Goal: Check status: Check status

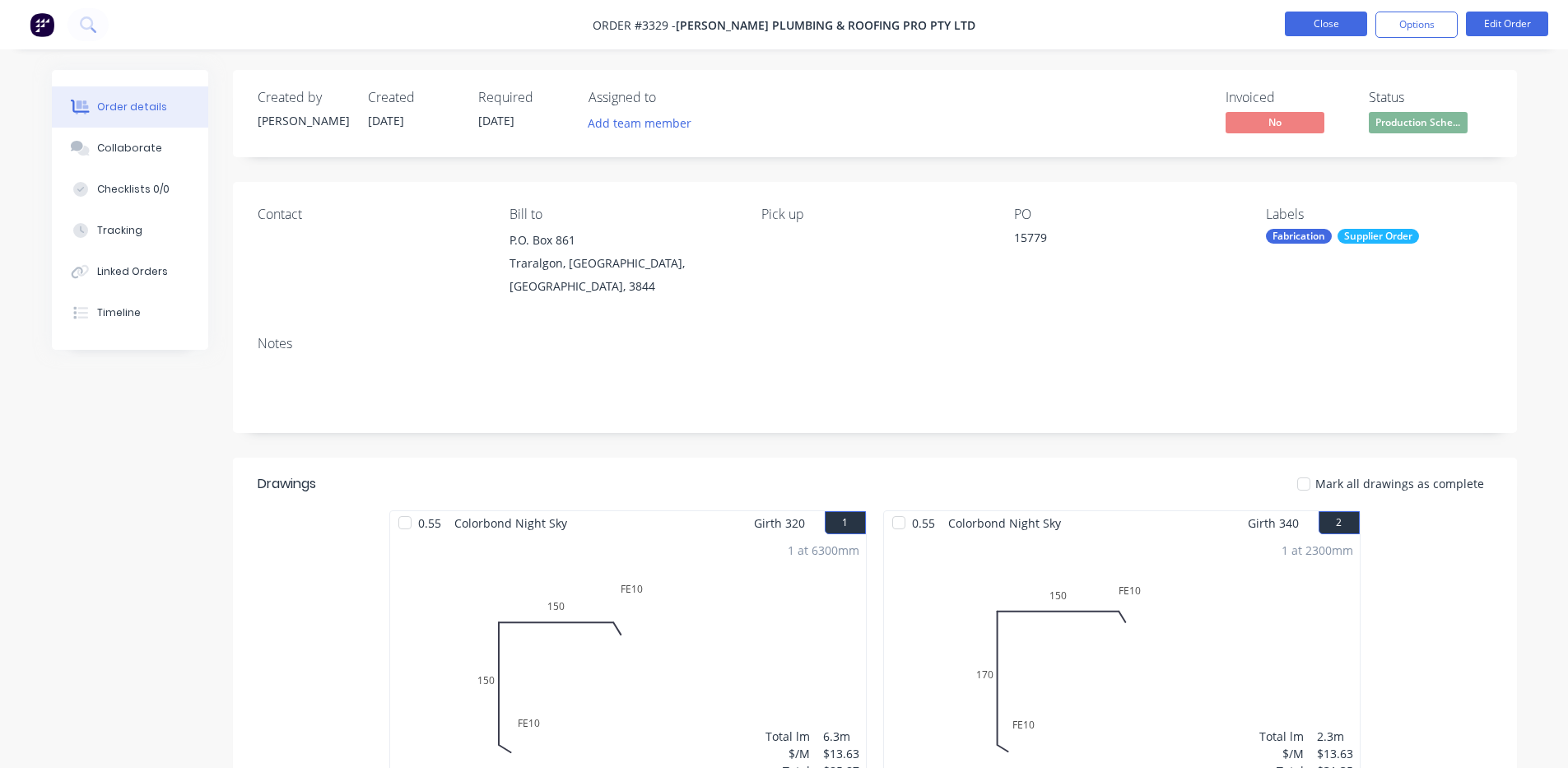
click at [1305, 20] on button "Close" at bounding box center [1325, 24] width 82 height 25
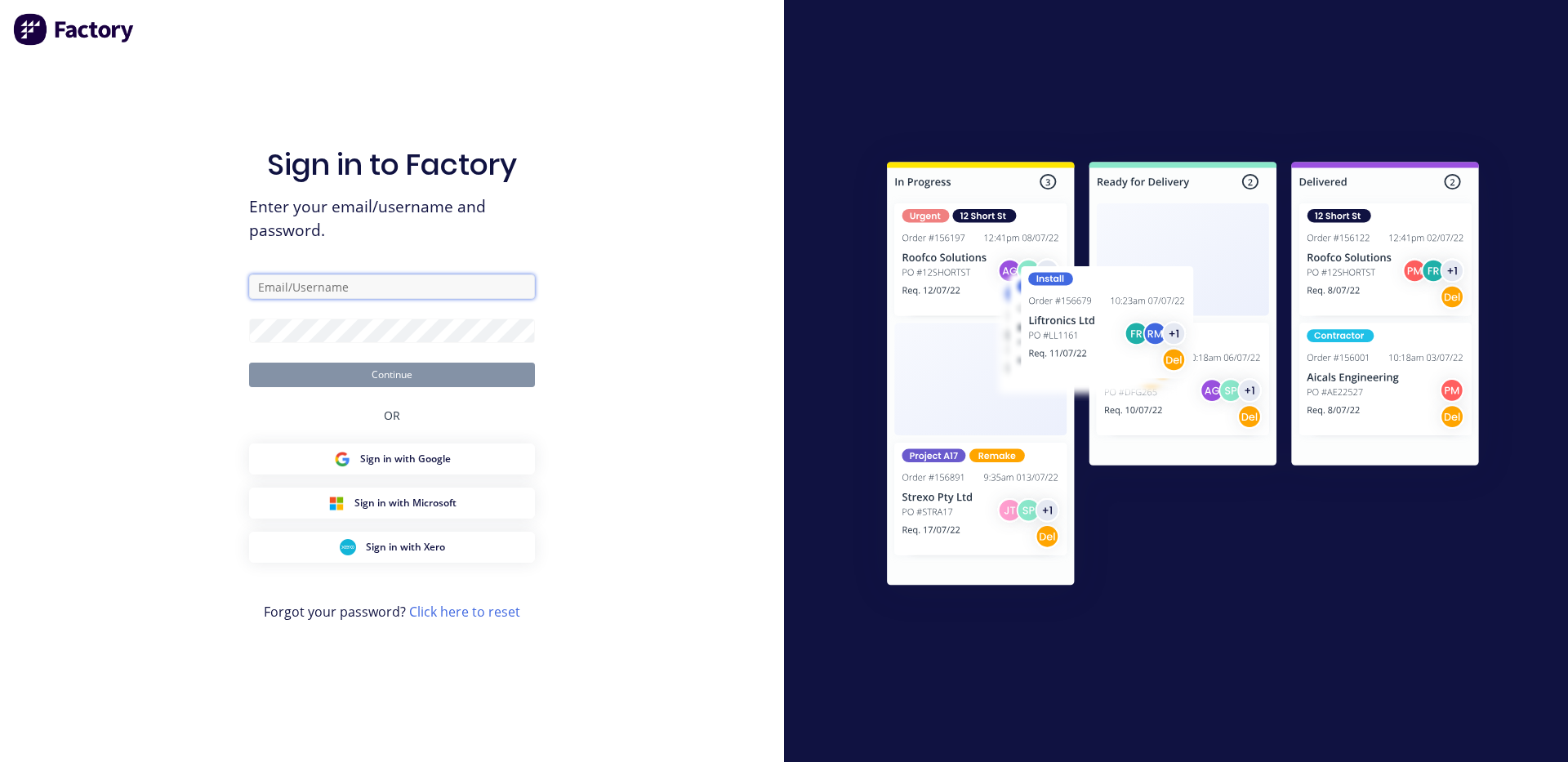
type input "[PERSON_NAME][EMAIL_ADDRESS][DOMAIN_NAME]"
click at [412, 377] on button "Continue" at bounding box center [391, 374] width 286 height 24
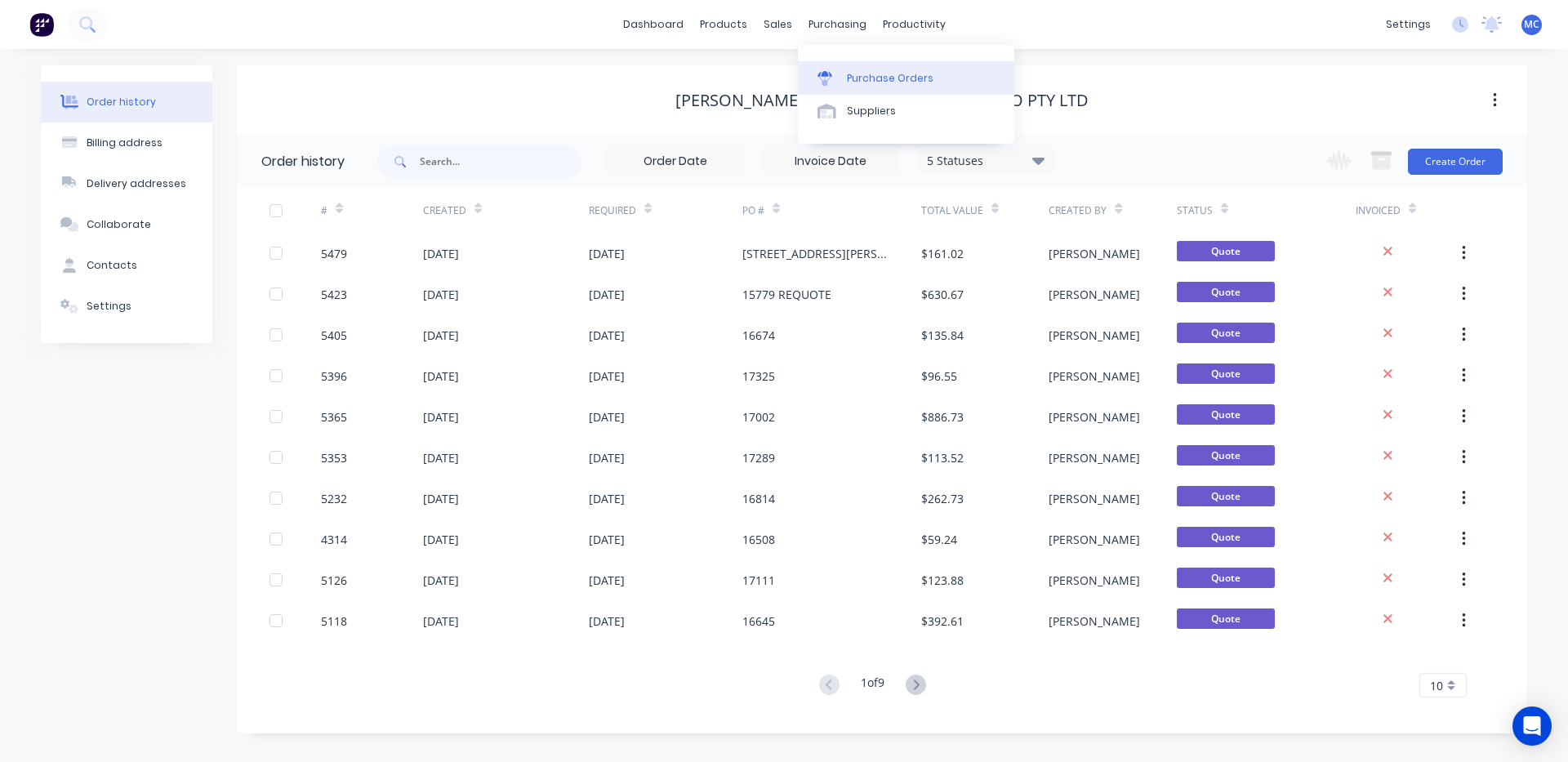
click at [864, 71] on div "Purchase Orders" at bounding box center [890, 79] width 86 height 15
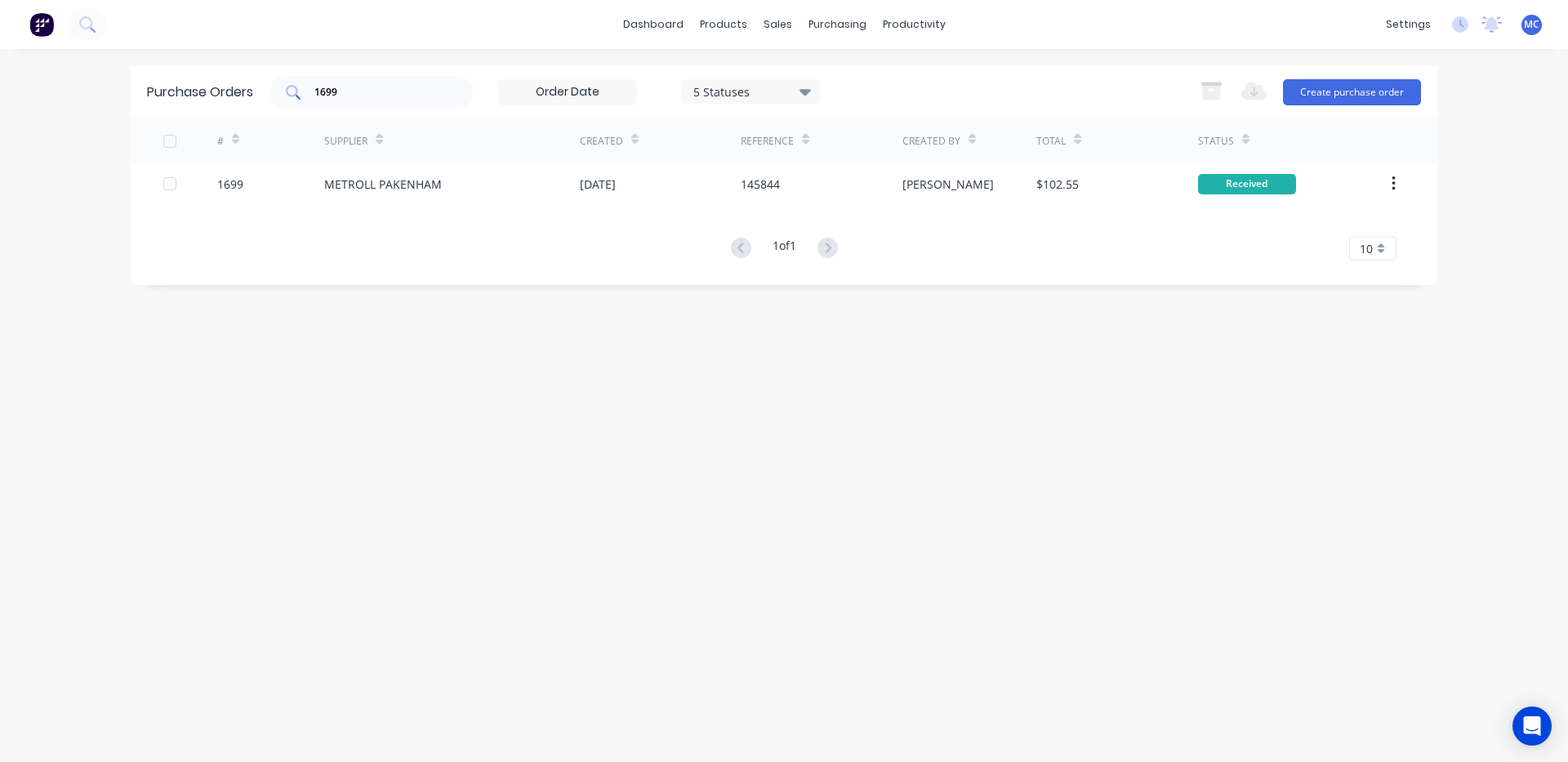
drag, startPoint x: 387, startPoint y: 103, endPoint x: 293, endPoint y: 101, distance: 94.0
click at [293, 101] on div "1699" at bounding box center [372, 92] width 205 height 33
drag, startPoint x: 392, startPoint y: 99, endPoint x: 122, endPoint y: 100, distance: 270.0
click at [122, 100] on div "dashboard products sales purchasing productivity dashboard products Product Cat…" at bounding box center [784, 381] width 1568 height 762
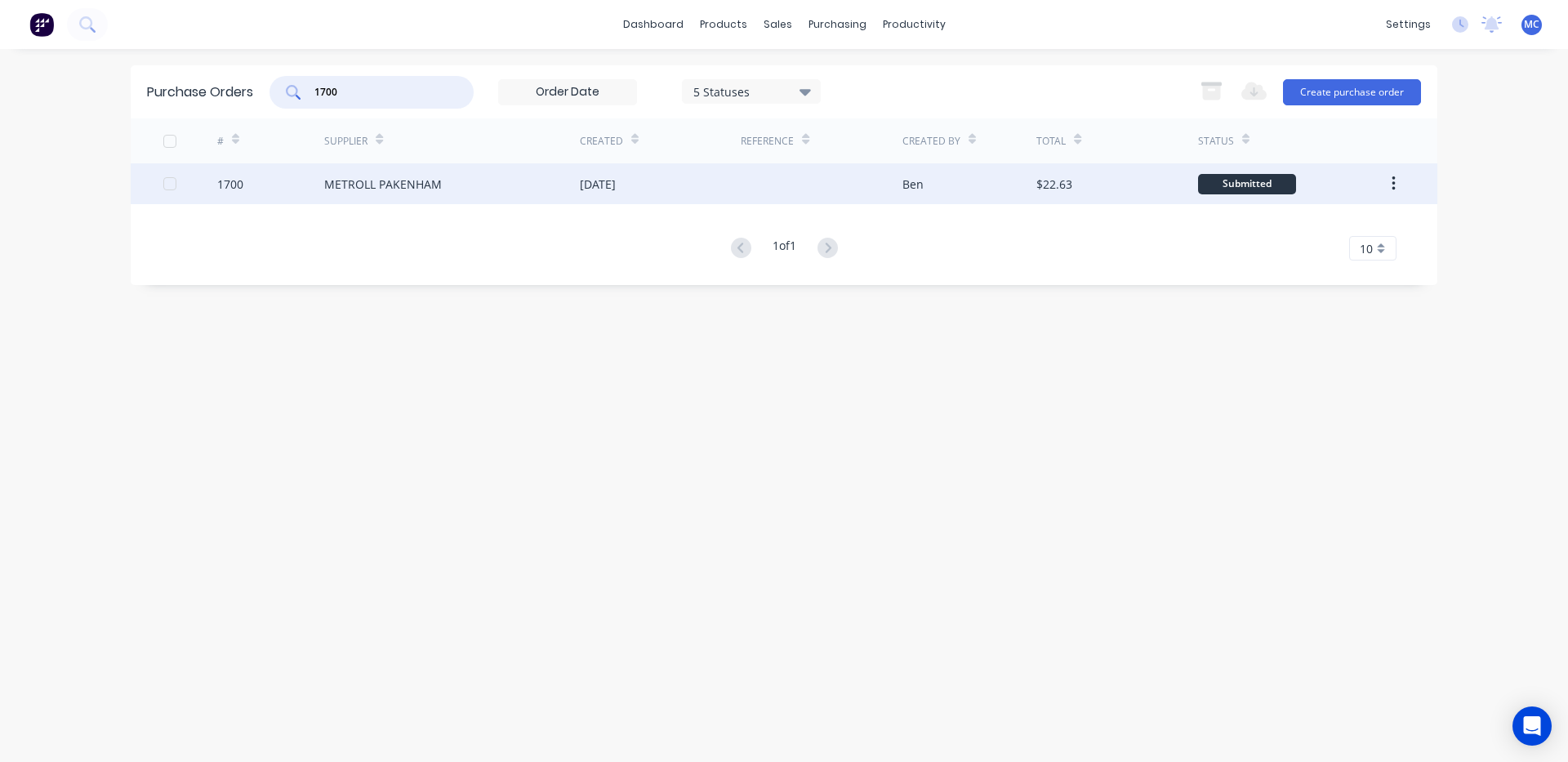
type input "1700"
click at [472, 178] on div "METROLL PAKENHAM" at bounding box center [451, 184] width 255 height 41
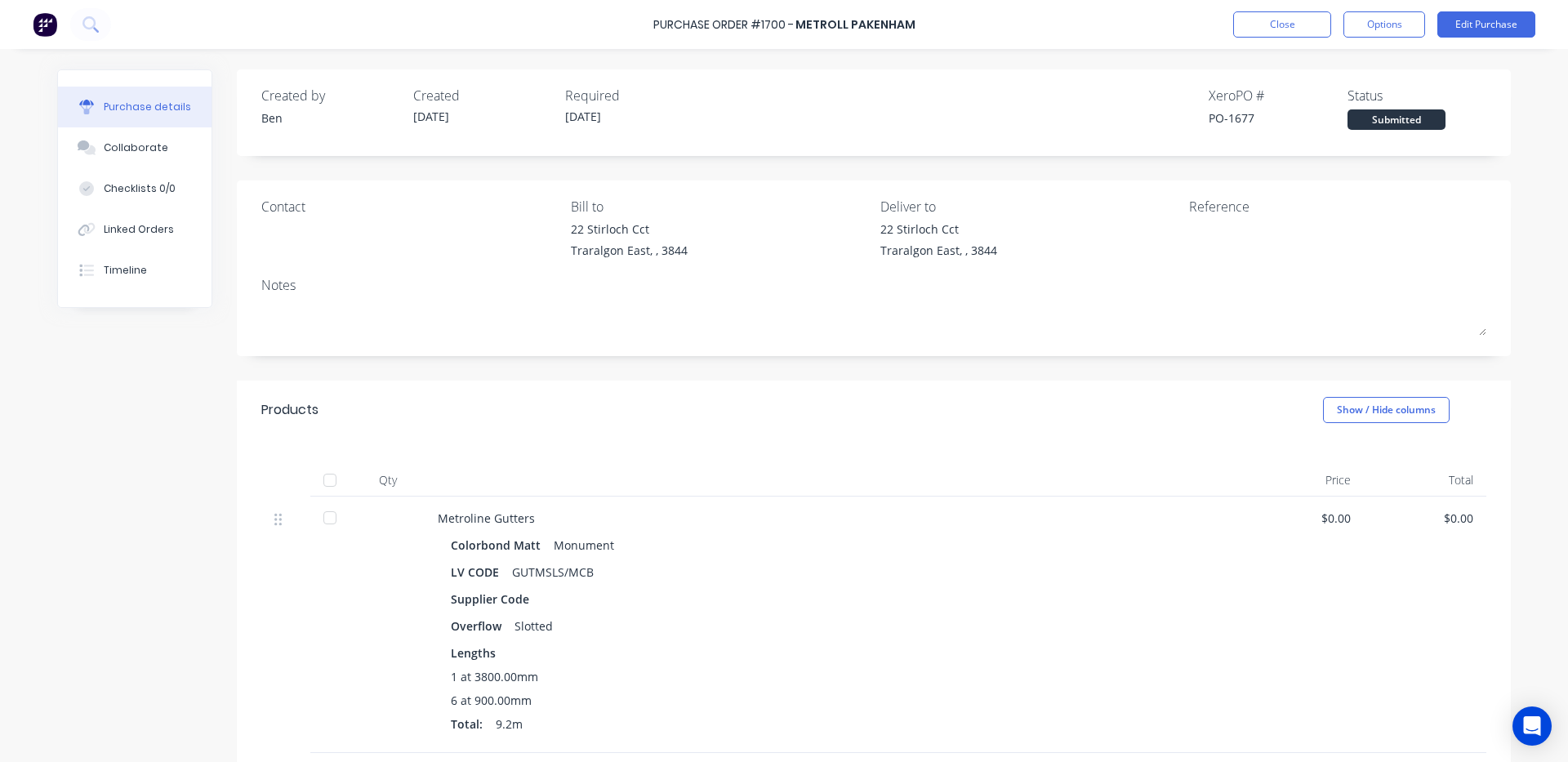
scroll to position [272, 0]
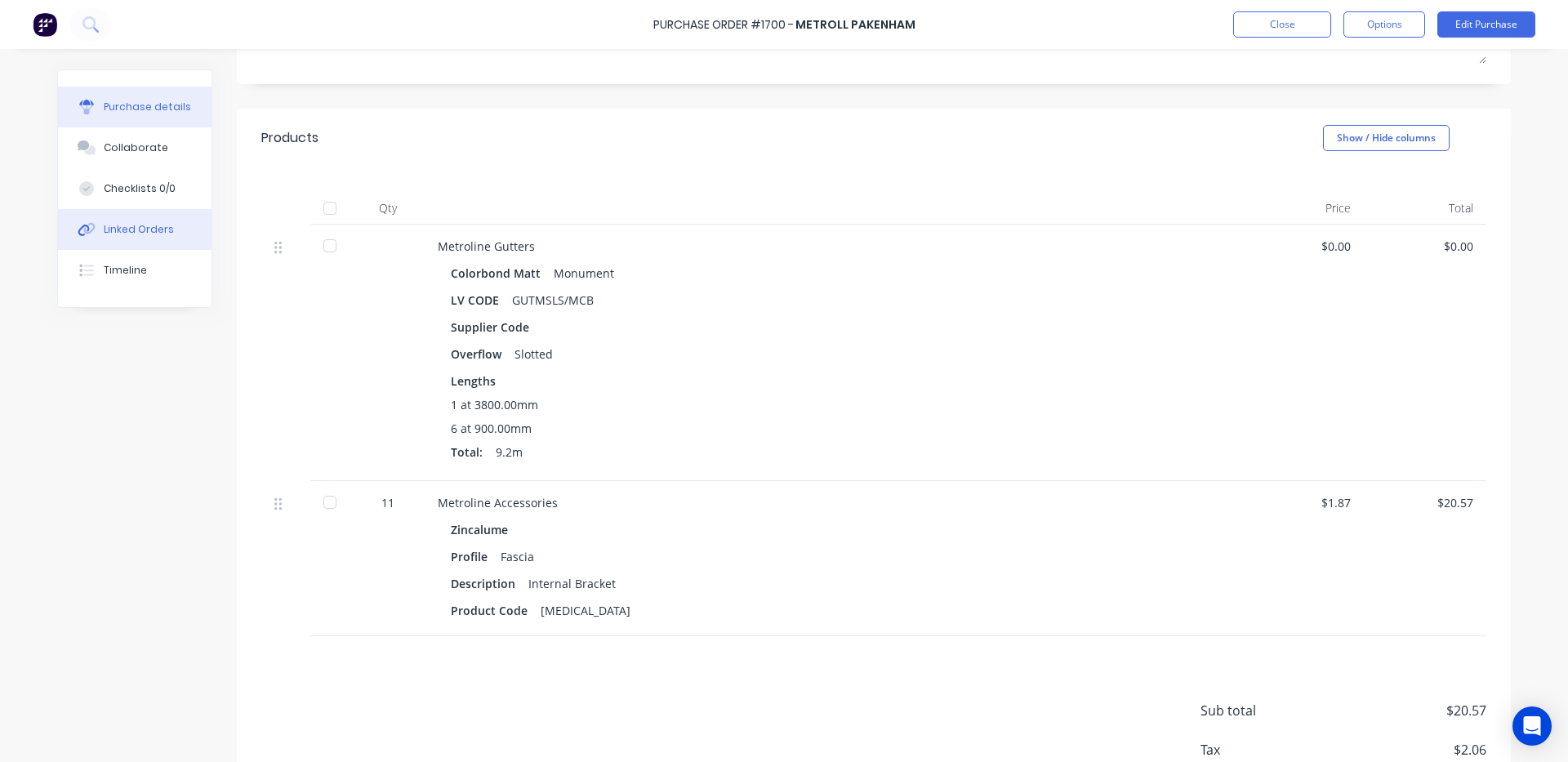
click at [125, 236] on div "Linked Orders" at bounding box center [139, 230] width 70 height 15
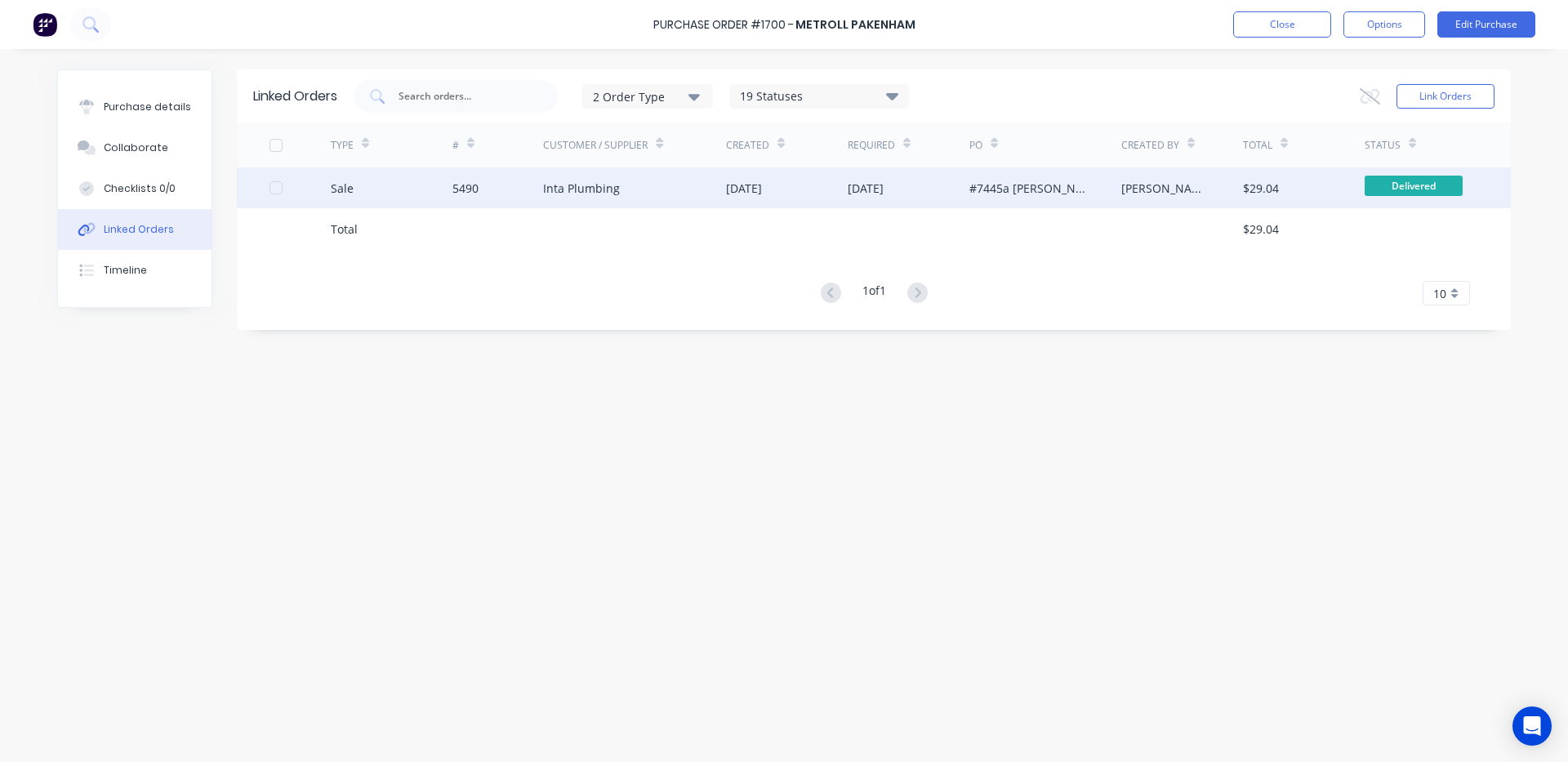
click at [606, 201] on div "Inta Plumbing" at bounding box center [634, 188] width 183 height 41
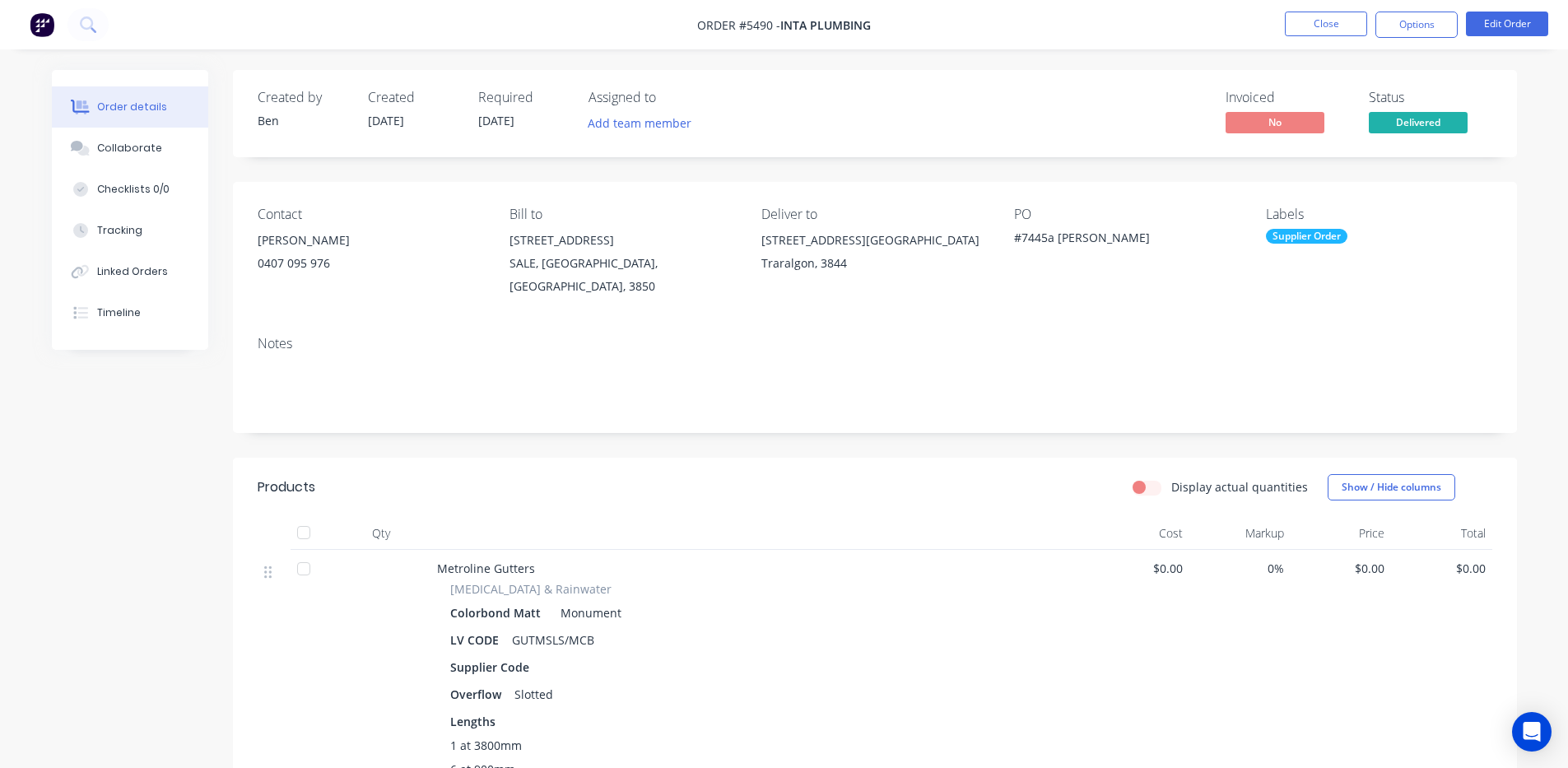
click at [995, 80] on div "Created by [PERSON_NAME] Created [DATE] Required [DATE] Assigned to Add team me…" at bounding box center [874, 113] width 1283 height 87
